Goal: Information Seeking & Learning: Compare options

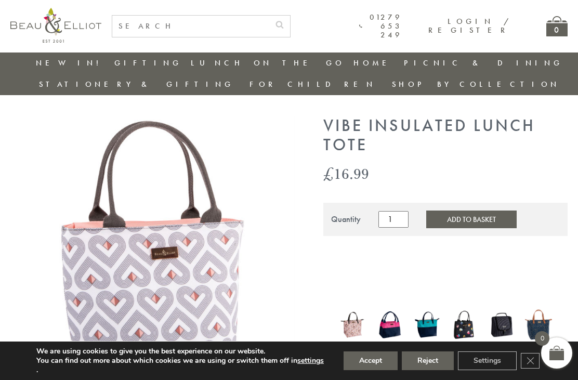
scroll to position [92, 0]
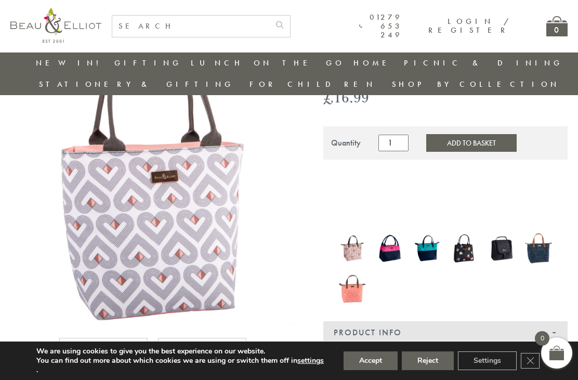
click at [207, 360] on img at bounding box center [202, 382] width 67 height 67
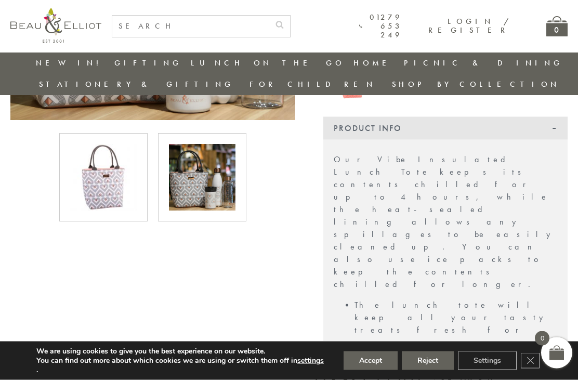
scroll to position [297, 0]
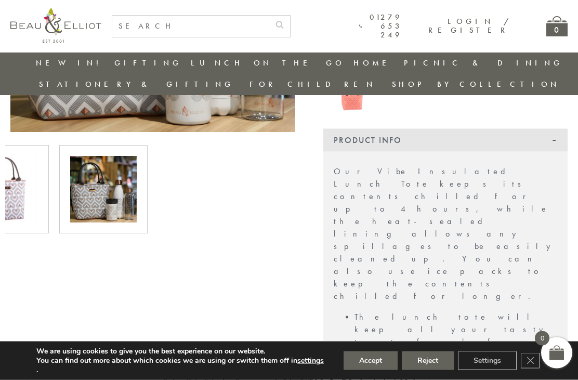
scroll to position [284, 0]
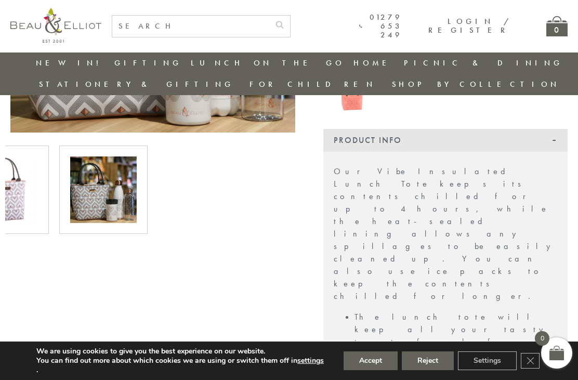
click at [377, 370] on button "Accept" at bounding box center [371, 361] width 54 height 19
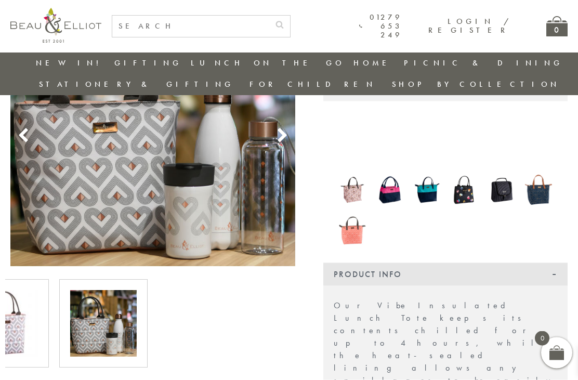
scroll to position [152, 0]
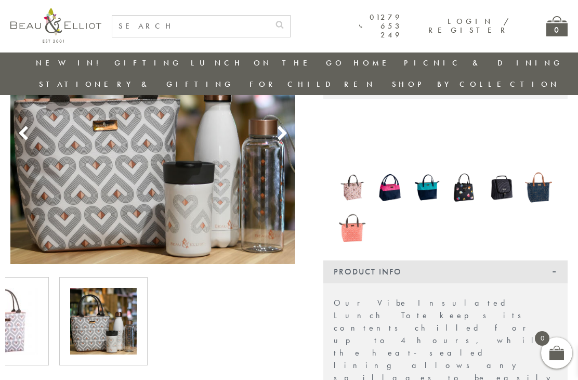
click at [14, 295] on img at bounding box center [4, 321] width 67 height 67
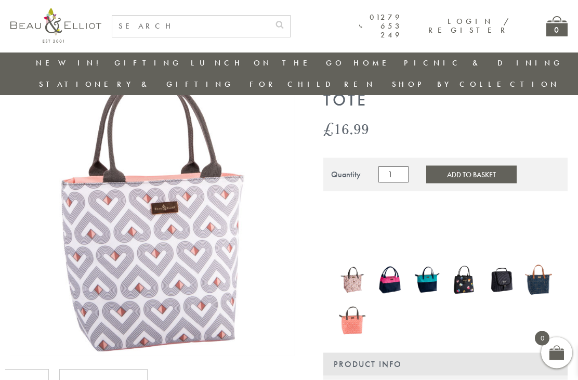
scroll to position [66, 0]
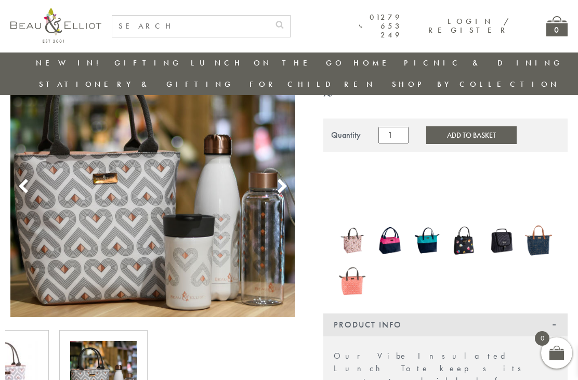
scroll to position [100, 0]
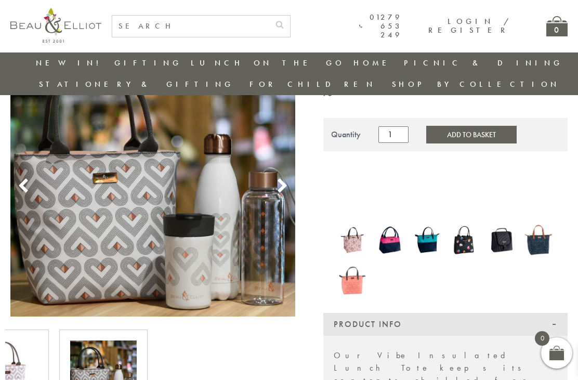
click at [121, 214] on img at bounding box center [152, 174] width 285 height 285
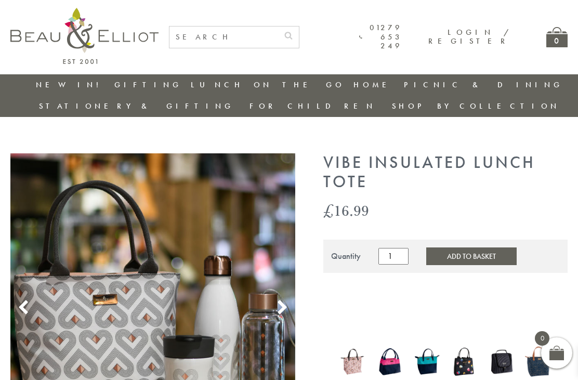
click at [407, 2] on div "01279 653 249 Login / Register 0" at bounding box center [289, 37] width 558 height 74
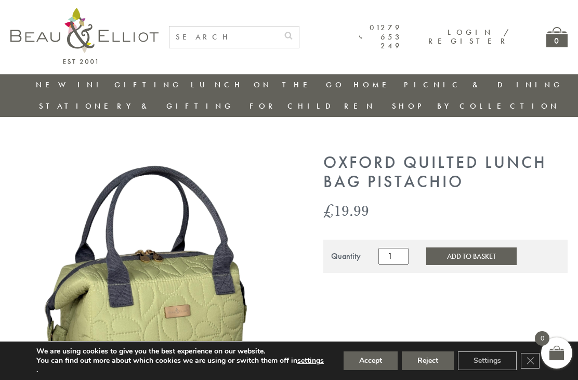
click at [368, 365] on button "Accept" at bounding box center [371, 361] width 54 height 19
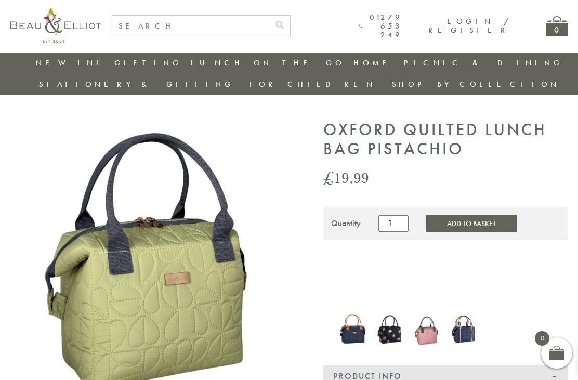
scroll to position [10, 0]
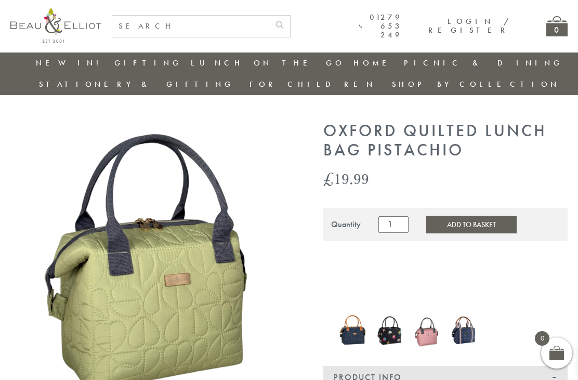
click at [356, 318] on img at bounding box center [352, 331] width 27 height 36
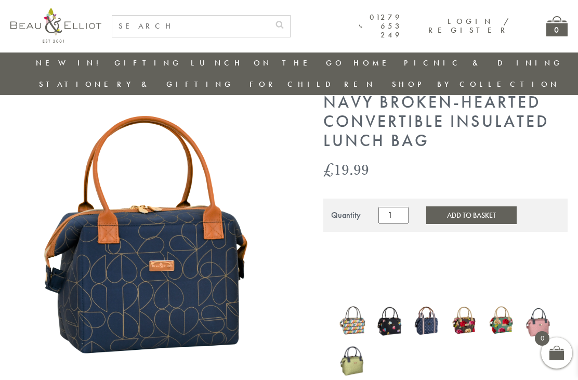
scroll to position [43, 0]
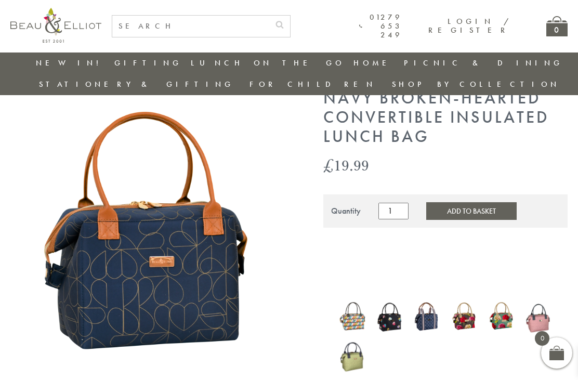
click at [432, 300] on img at bounding box center [427, 316] width 27 height 33
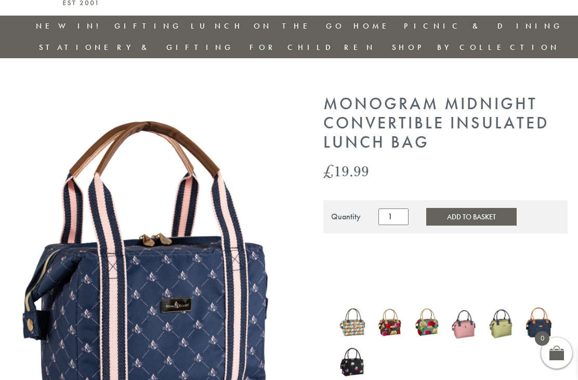
scroll to position [93, 0]
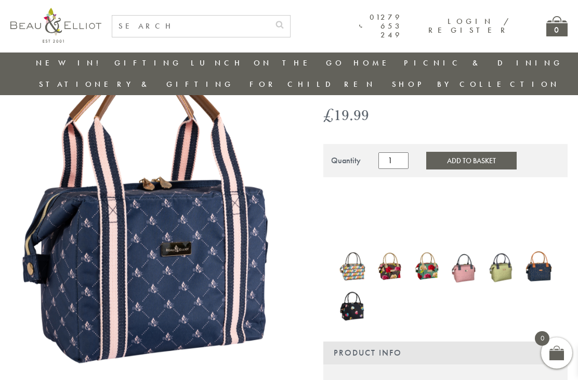
click at [505, 249] on img at bounding box center [501, 266] width 27 height 37
